Goal: Transaction & Acquisition: Purchase product/service

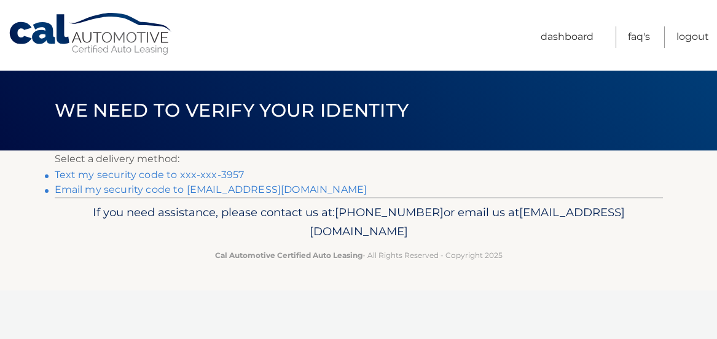
click at [166, 175] on link "Text my security code to xxx-xxx-3957" at bounding box center [150, 175] width 190 height 12
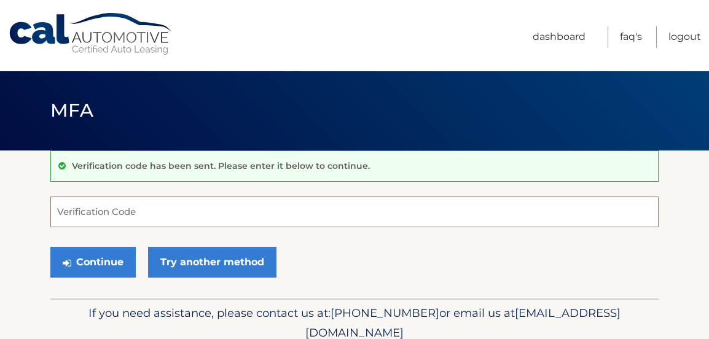
click at [133, 220] on input "Verification Code" at bounding box center [354, 212] width 608 height 31
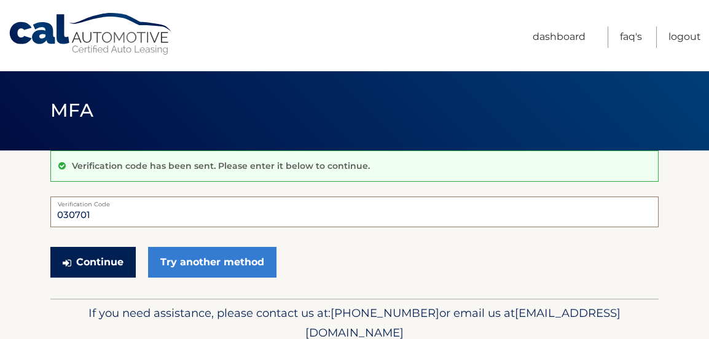
type input "030701"
click at [106, 258] on button "Continue" at bounding box center [92, 262] width 85 height 31
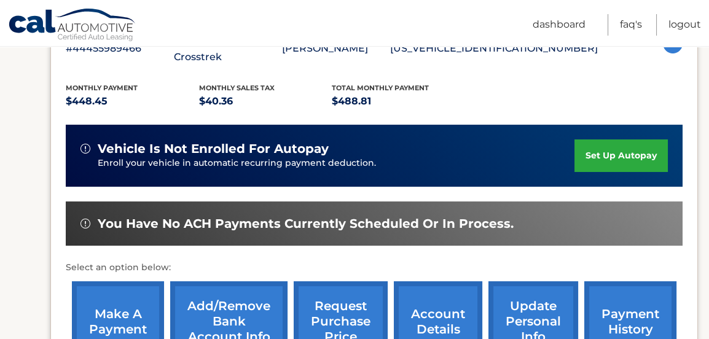
scroll to position [267, 0]
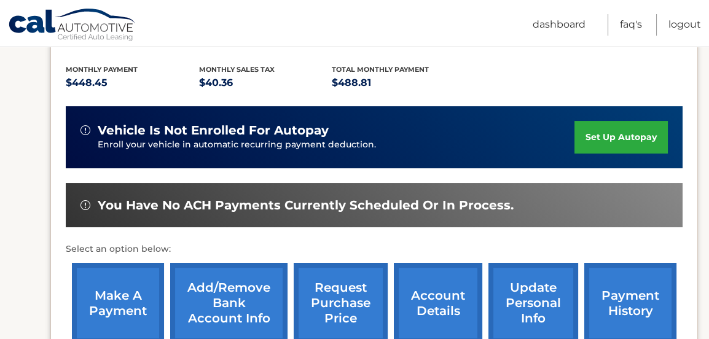
drag, startPoint x: 61, startPoint y: 268, endPoint x: 84, endPoint y: 262, distance: 23.5
click at [71, 264] on div "lease account #44455989466 vehicle 2025 Subaru Crosstrek name GLORIA ALVAREZ vi…" at bounding box center [373, 177] width 647 height 378
click at [102, 264] on link "make a payment" at bounding box center [118, 303] width 92 height 80
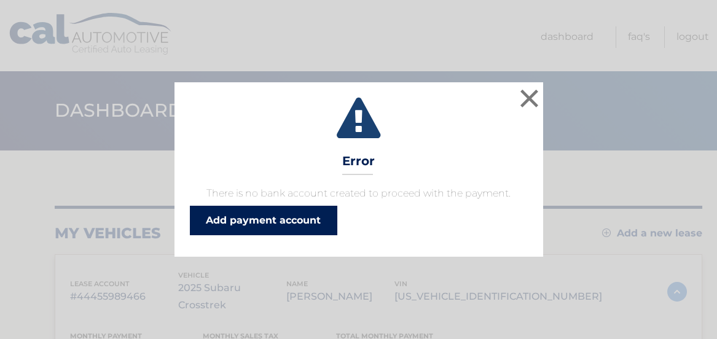
click at [225, 220] on link "Add payment account" at bounding box center [263, 220] width 147 height 29
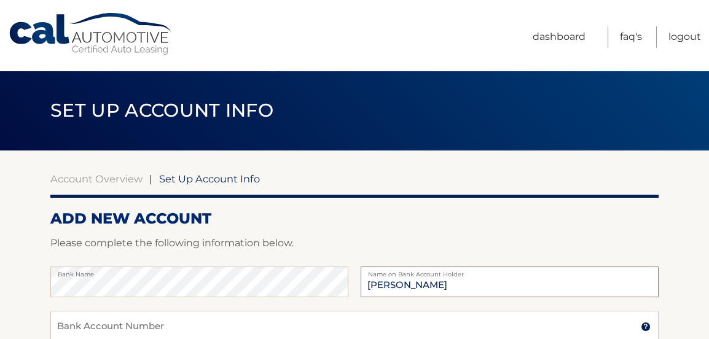
type input "[PERSON_NAME]"
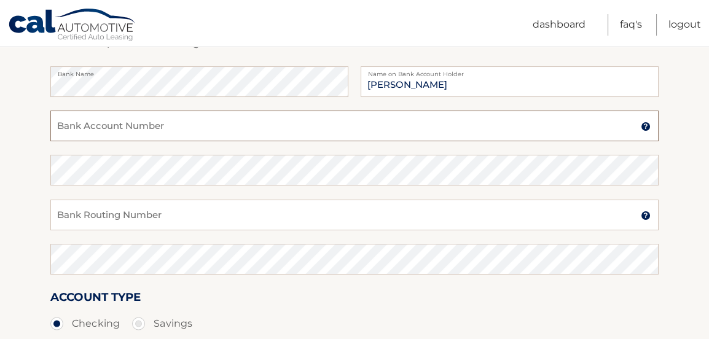
click at [102, 120] on input "Bank Account Number" at bounding box center [354, 126] width 608 height 31
type input "236084298"
drag, startPoint x: 128, startPoint y: 130, endPoint x: -7, endPoint y: 127, distance: 134.5
type input "1040000793143"
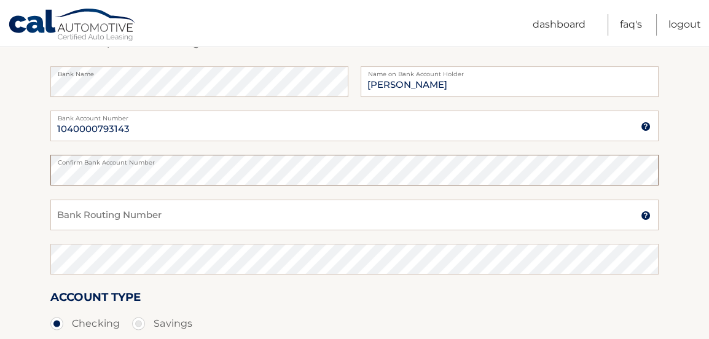
click at [26, 168] on section "Account Overview | Set Up Account Info ADD NEW ACCOUNT Please complete the foll…" at bounding box center [354, 184] width 709 height 469
click at [68, 209] on input "Bank Routing Number" at bounding box center [354, 215] width 608 height 31
type input "236084298"
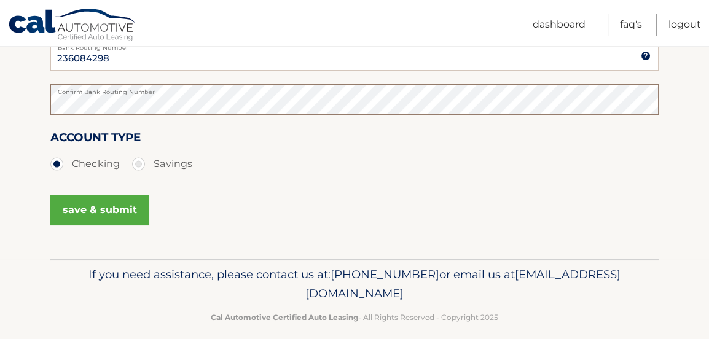
scroll to position [361, 0]
click at [98, 209] on button "save & submit" at bounding box center [99, 209] width 99 height 31
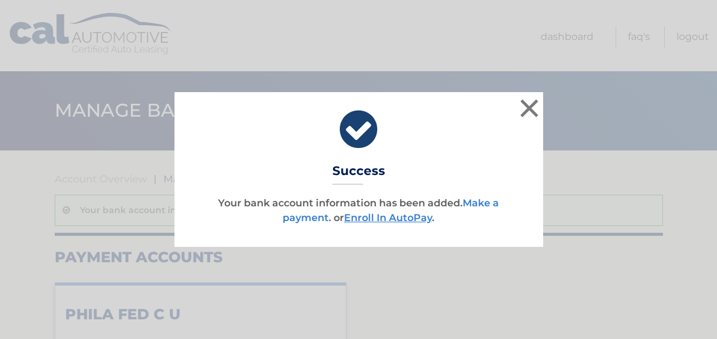
click at [490, 203] on link "Make a payment" at bounding box center [391, 210] width 216 height 26
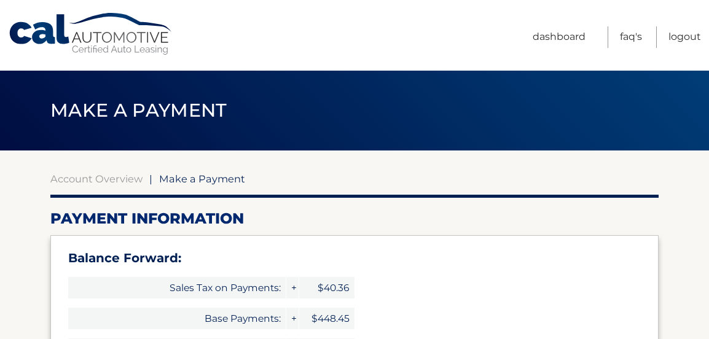
select select "MzdlNDBiMGQtYjczZi00ZDk1LWFlNTItYWE4OGRhOGE1NzEx"
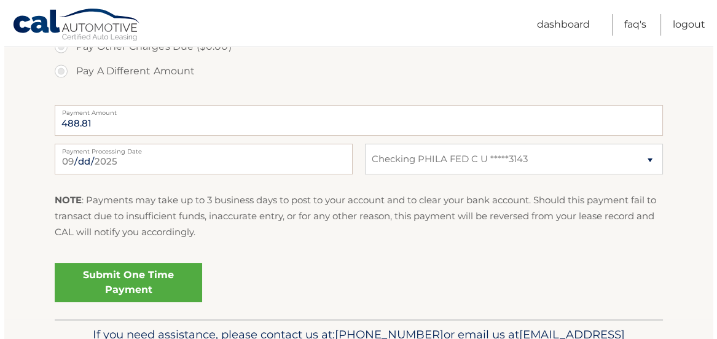
scroll to position [534, 0]
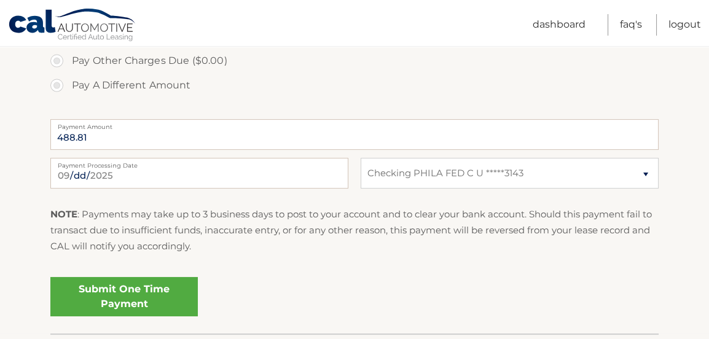
click at [122, 292] on link "Submit One Time Payment" at bounding box center [123, 296] width 147 height 39
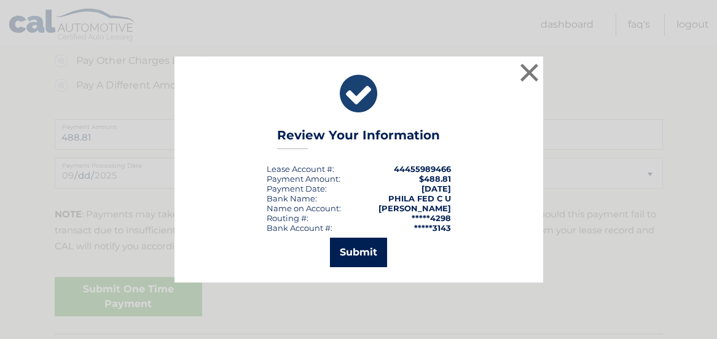
click at [354, 246] on button "Submit" at bounding box center [358, 252] width 57 height 29
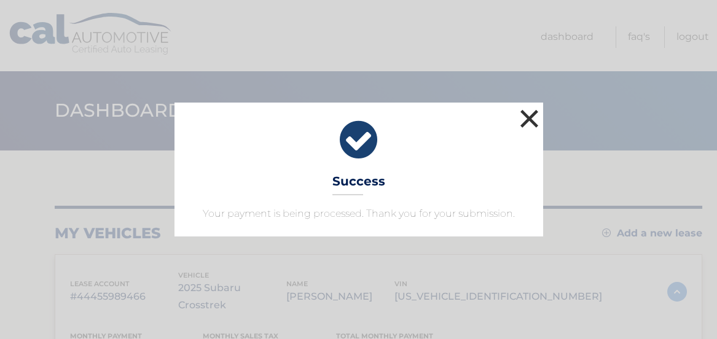
click at [530, 114] on button "×" at bounding box center [529, 118] width 25 height 25
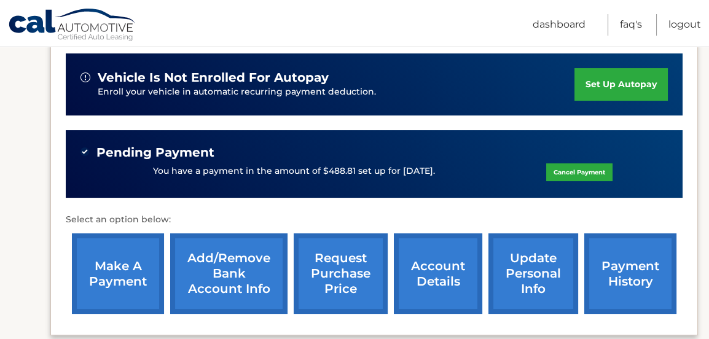
scroll to position [320, 0]
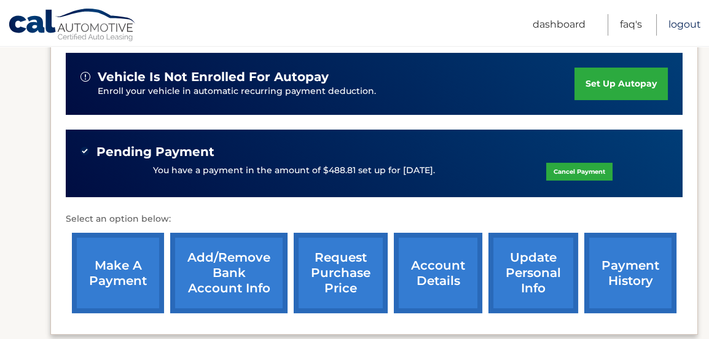
click at [685, 28] on link "Logout" at bounding box center [684, 24] width 33 height 21
